Goal: Information Seeking & Learning: Check status

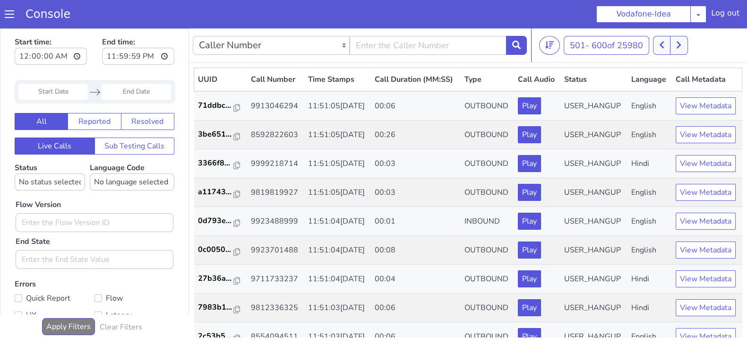
click at [685, 41] on button at bounding box center [678, 45] width 17 height 19
click at [668, 45] on button at bounding box center [661, 45] width 17 height 19
click at [664, 41] on icon at bounding box center [661, 45] width 5 height 9
click at [672, 50] on button at bounding box center [678, 45] width 17 height 19
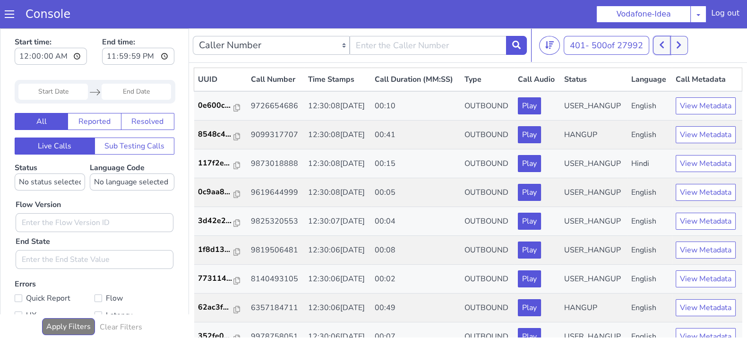
click at [668, 49] on button at bounding box center [661, 45] width 17 height 19
click at [674, 44] on button at bounding box center [678, 45] width 17 height 19
click at [666, 42] on button at bounding box center [661, 45] width 17 height 19
click at [676, 46] on button at bounding box center [678, 45] width 17 height 19
click at [681, 45] on icon at bounding box center [678, 45] width 5 height 9
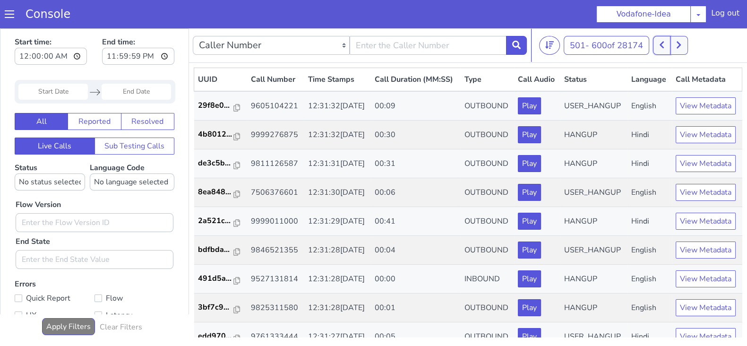
click at [667, 45] on button at bounding box center [661, 45] width 17 height 19
click at [673, 51] on button at bounding box center [678, 45] width 17 height 19
click at [664, 48] on icon at bounding box center [662, 45] width 4 height 7
click at [661, 45] on icon at bounding box center [661, 45] width 5 height 9
click at [664, 41] on icon at bounding box center [661, 45] width 5 height 9
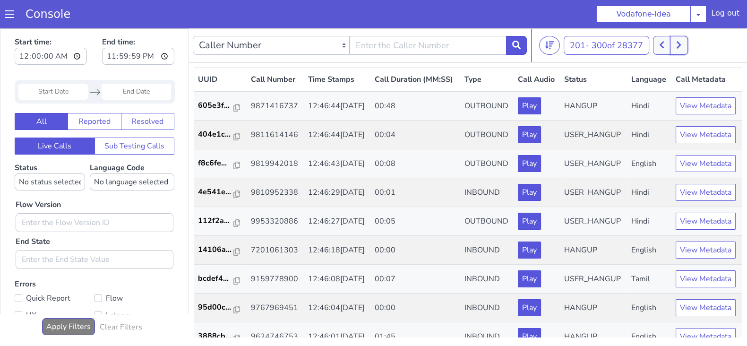
click at [677, 46] on button at bounding box center [678, 45] width 17 height 19
